Goal: Transaction & Acquisition: Purchase product/service

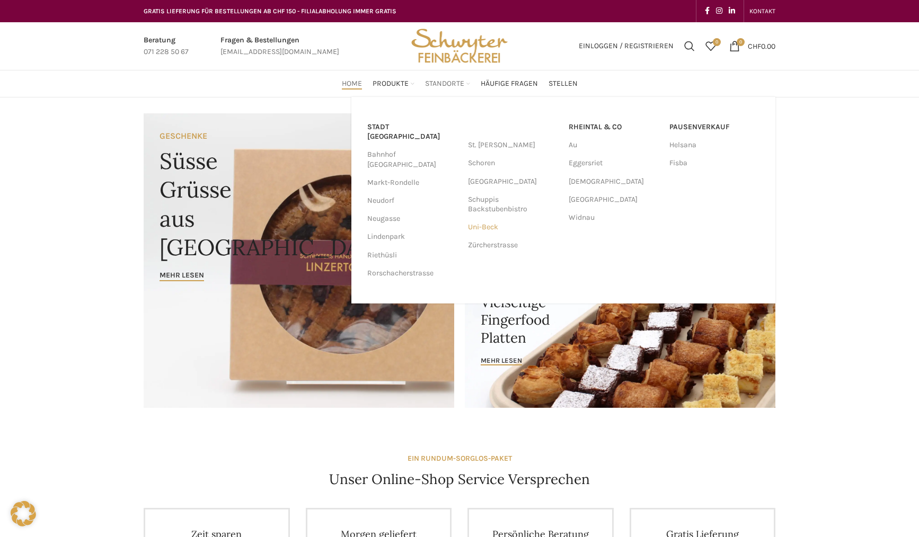
click at [491, 228] on link "Uni-Beck" at bounding box center [513, 227] width 90 height 18
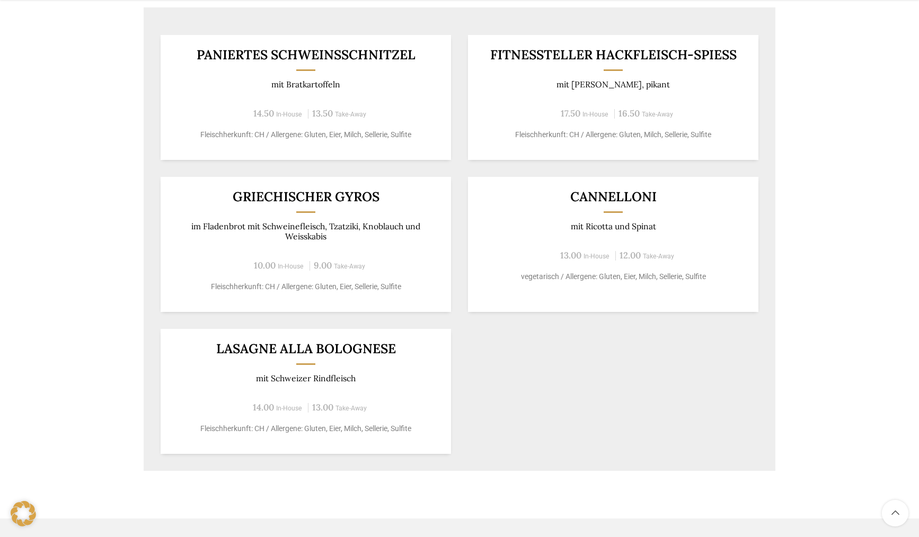
scroll to position [477, 0]
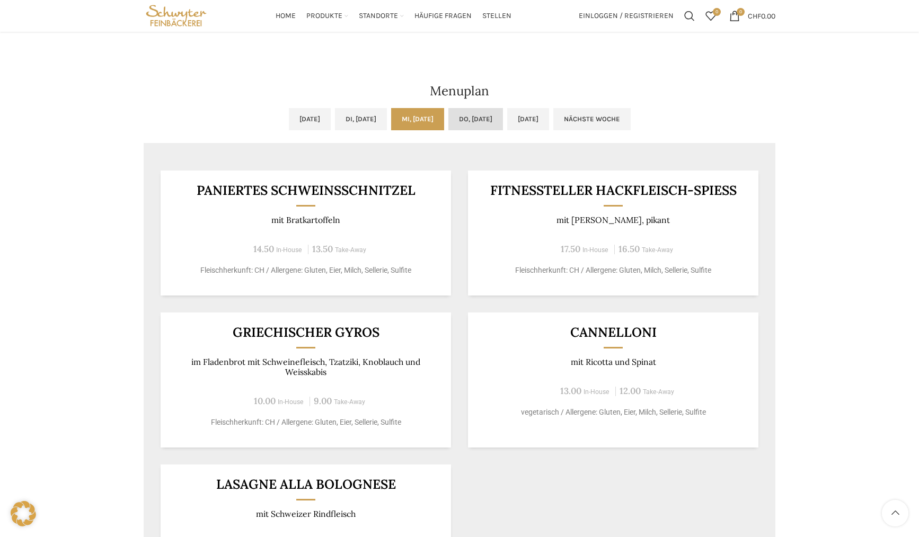
click at [488, 119] on link "Do, [DATE]" at bounding box center [475, 119] width 55 height 22
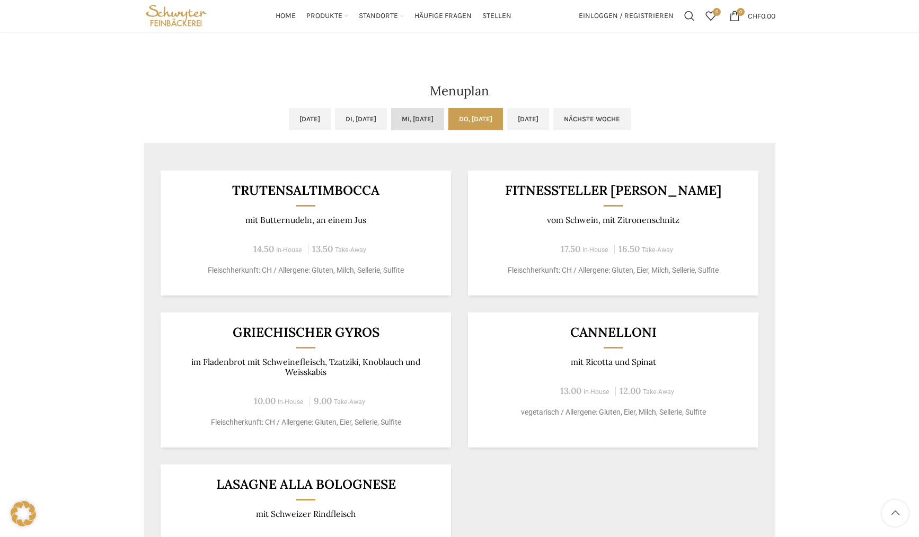
click at [424, 119] on link "Mi, [DATE]" at bounding box center [417, 119] width 53 height 22
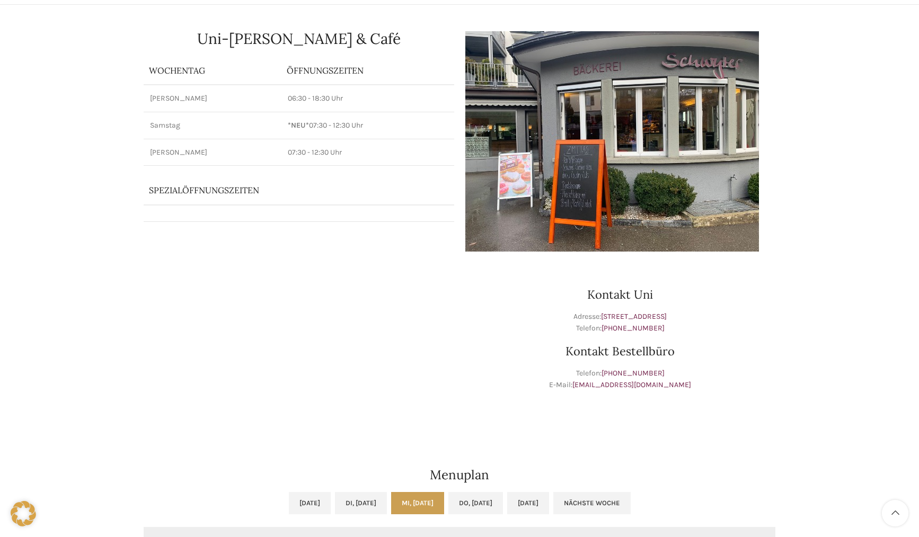
scroll to position [0, 0]
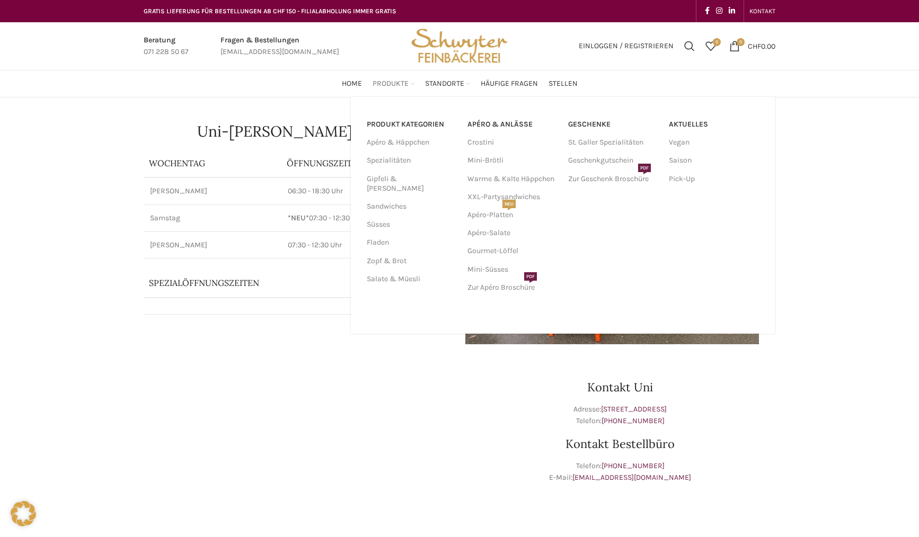
click at [391, 82] on span "Produkte" at bounding box center [390, 84] width 36 height 10
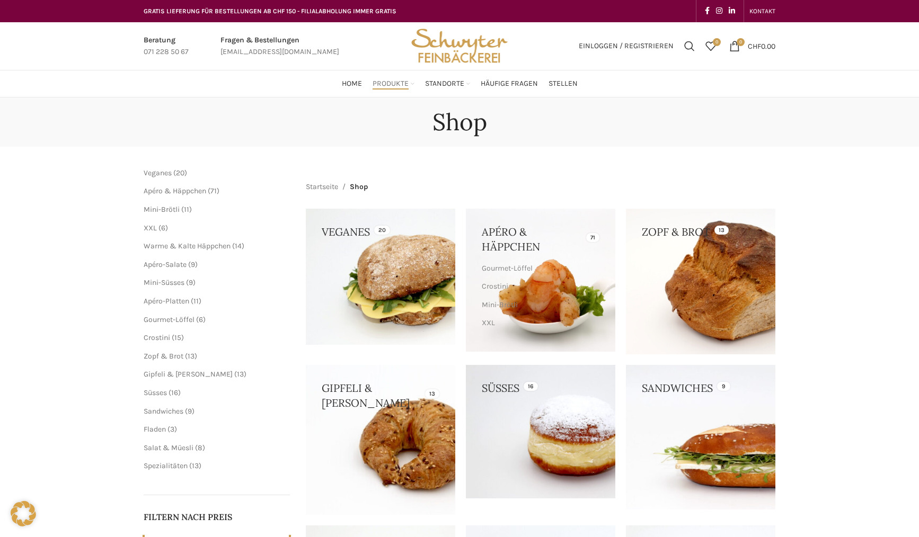
click at [660, 416] on link at bounding box center [700, 437] width 149 height 144
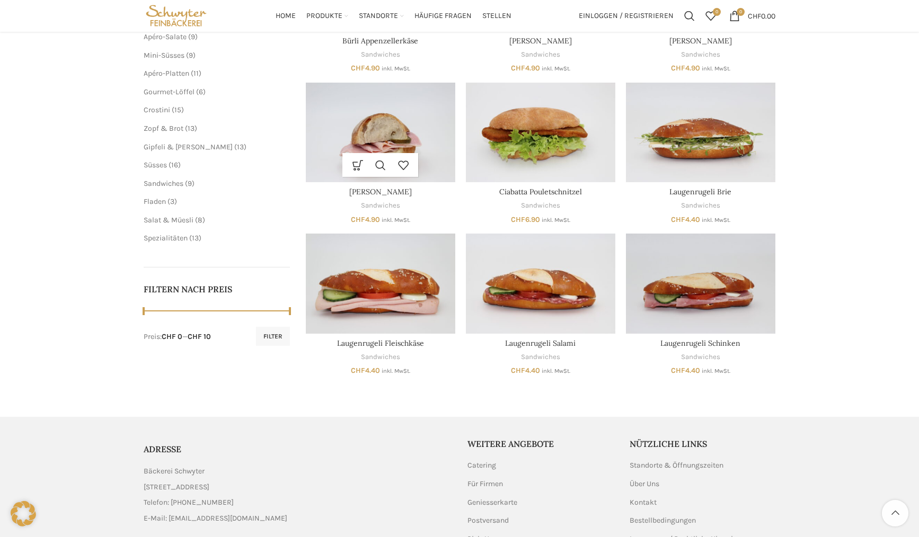
scroll to position [344, 0]
